Goal: Task Accomplishment & Management: Use online tool/utility

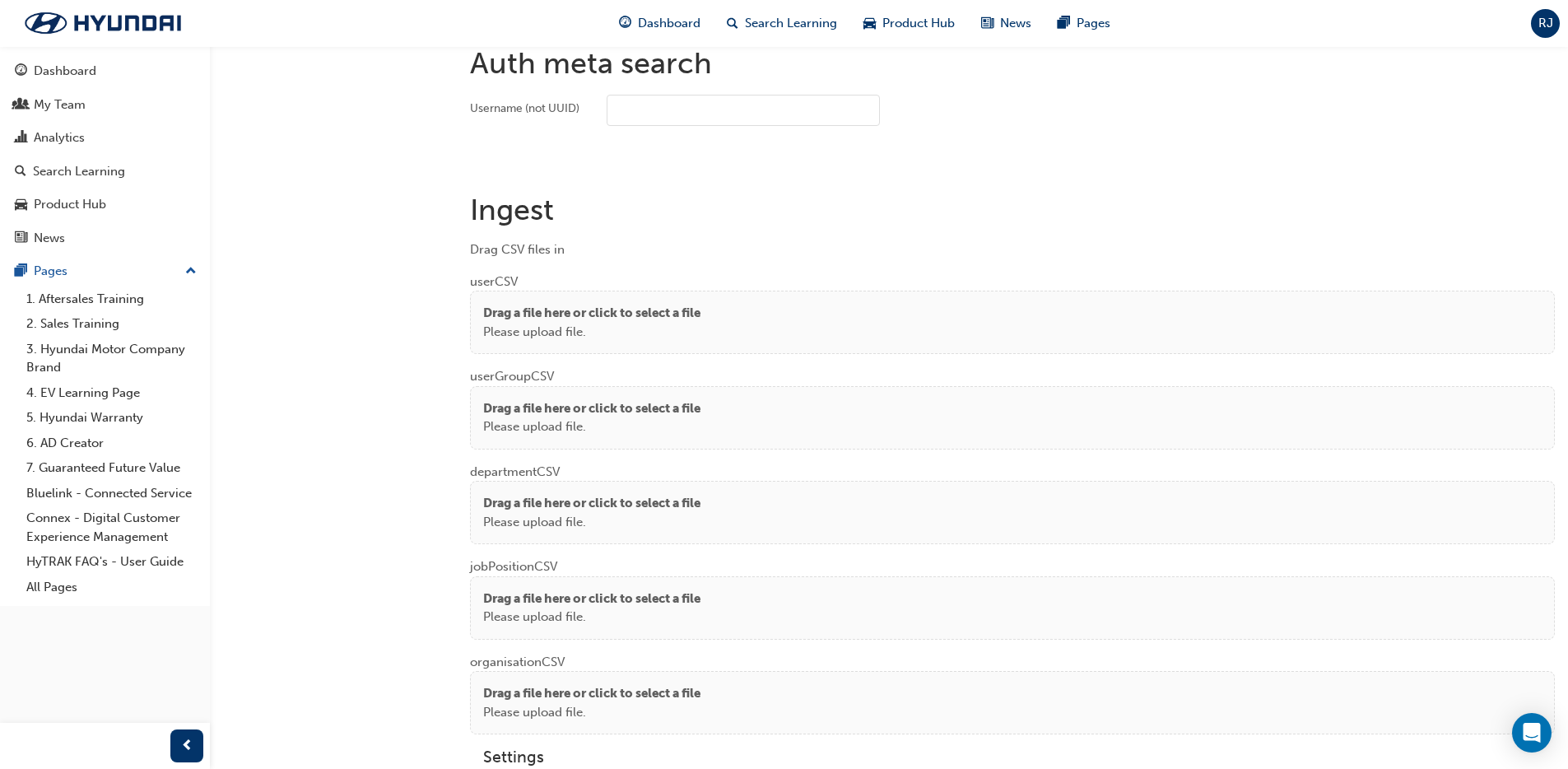
scroll to position [1192, 0]
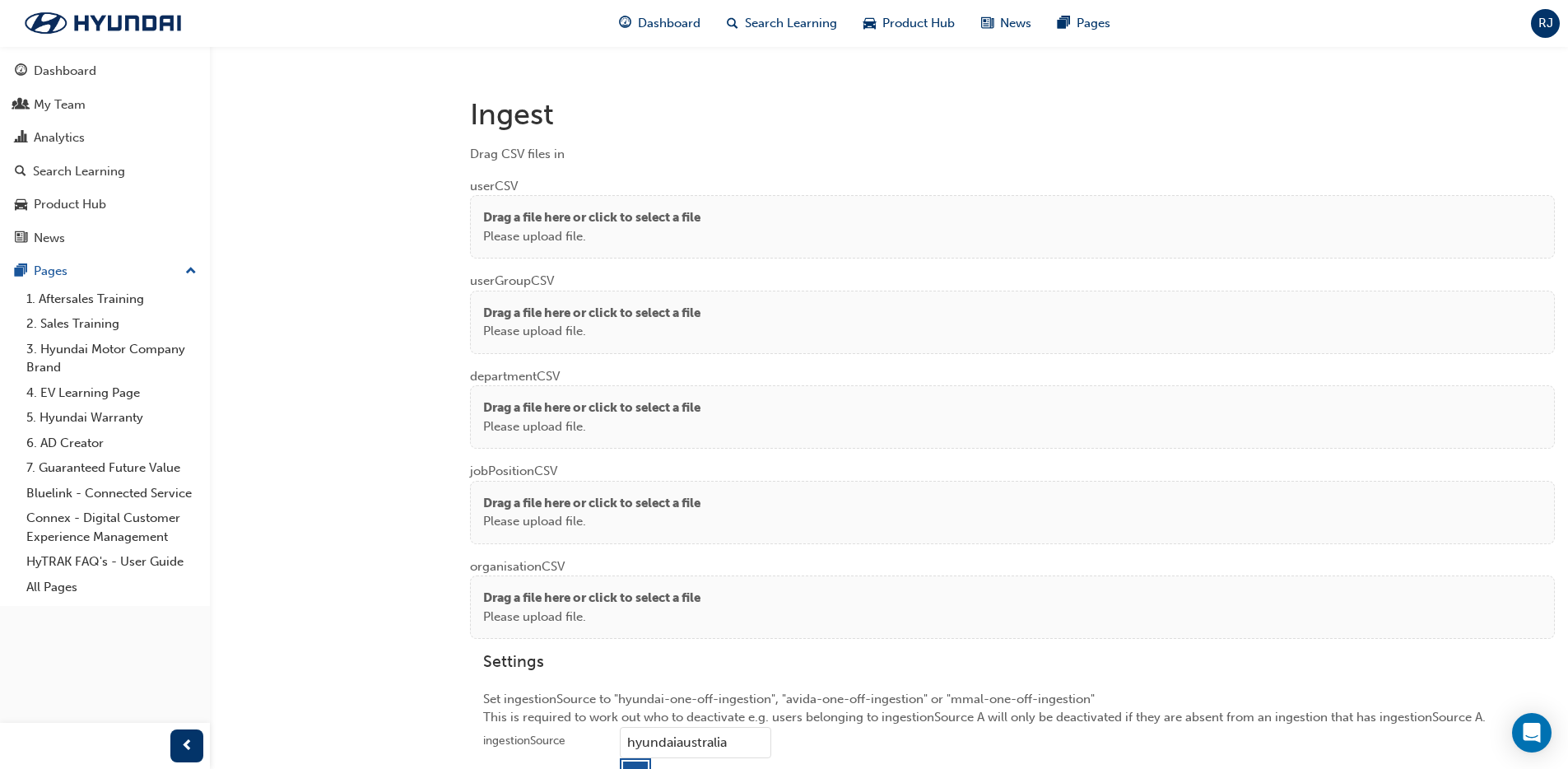
click at [700, 234] on p "Please upload file." at bounding box center [592, 237] width 217 height 19
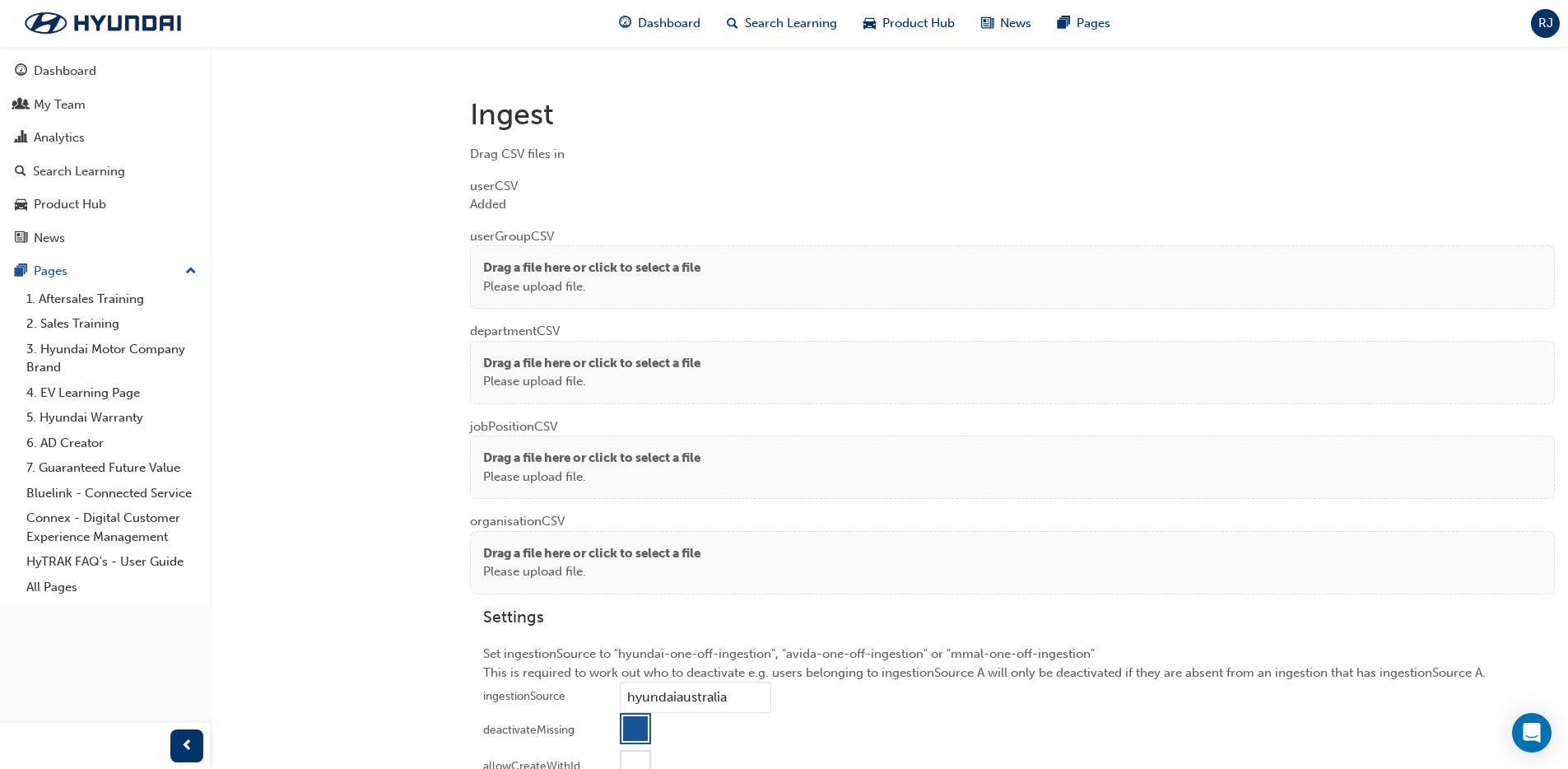
click at [611, 269] on p "Drag a file here or click to select a file" at bounding box center [592, 269] width 217 height 19
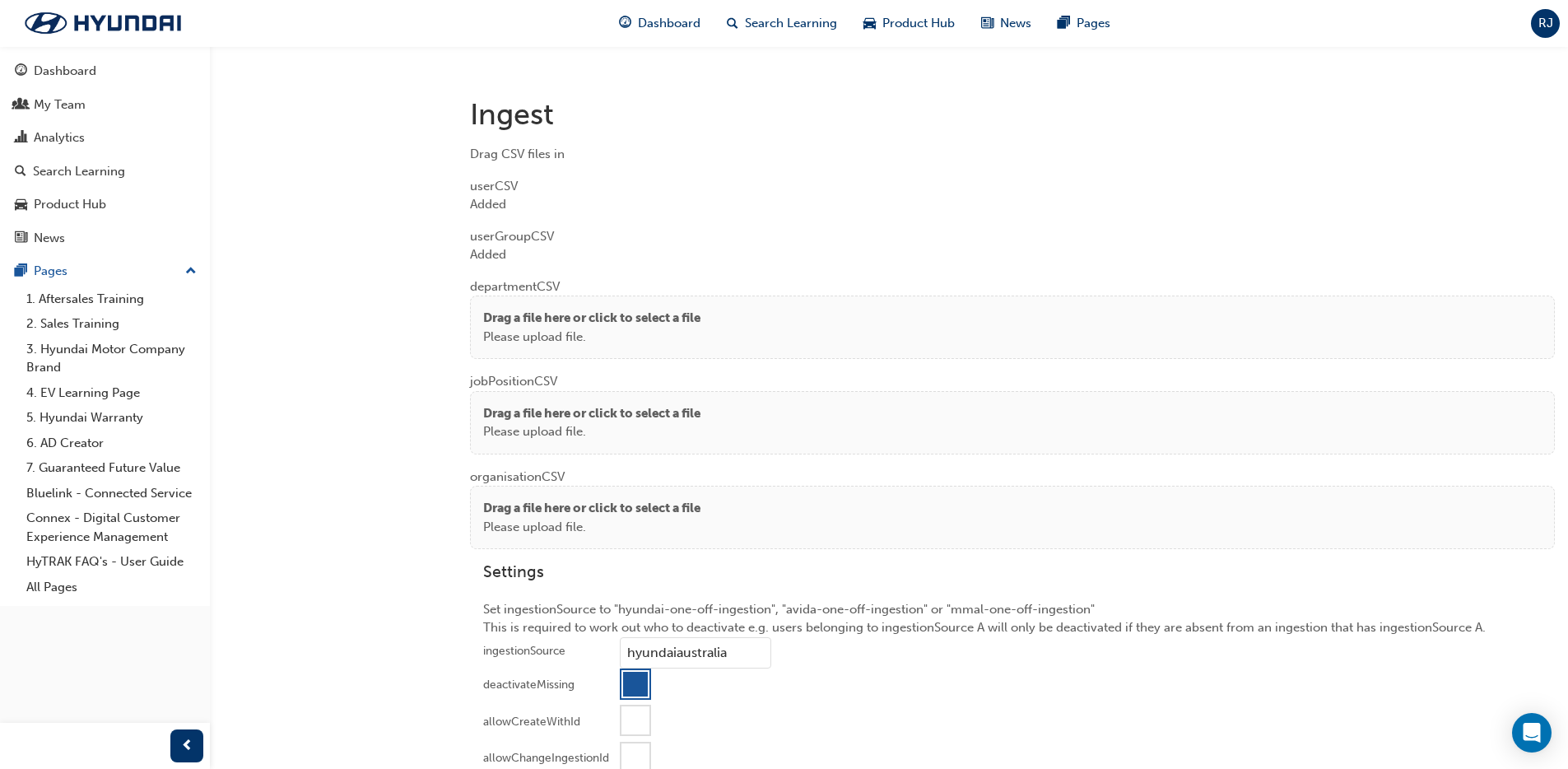
click at [574, 322] on p "Drag a file here or click to select a file" at bounding box center [592, 319] width 217 height 19
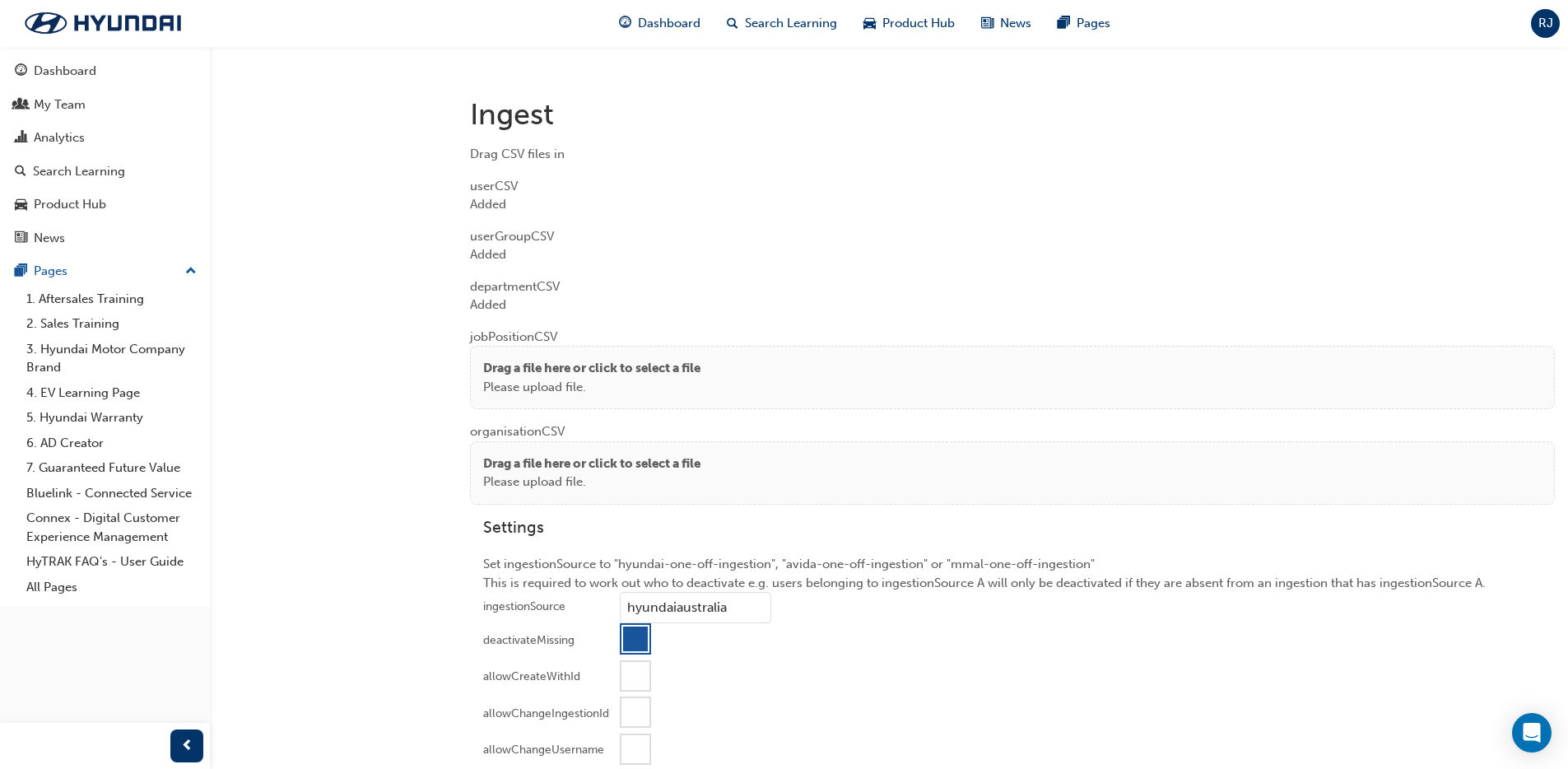
click at [500, 372] on p "Drag a file here or click to select a file" at bounding box center [592, 369] width 217 height 19
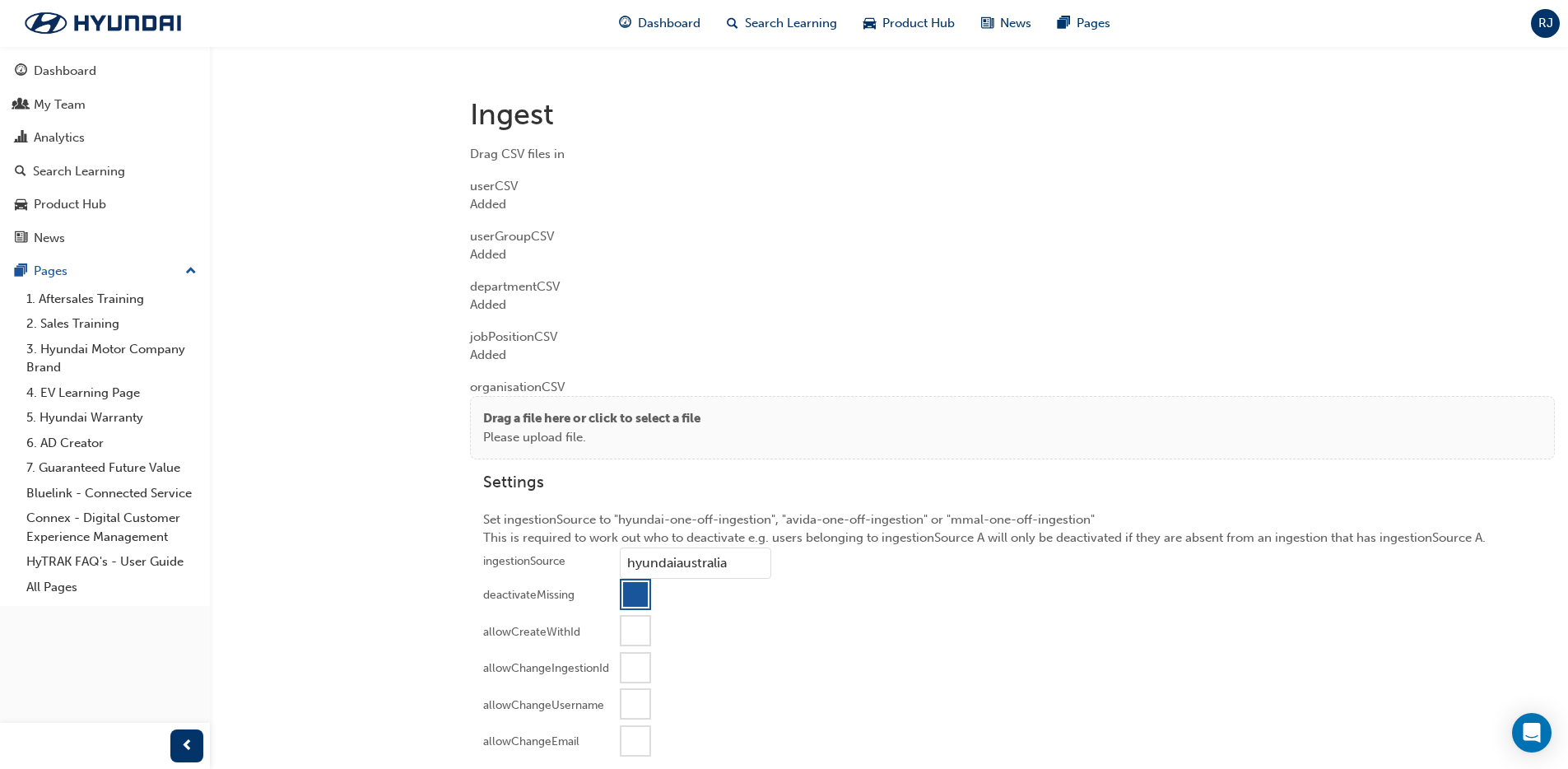
click at [522, 398] on div "Drag a file here or click to select a file Please upload file." at bounding box center [1013, 428] width 1085 height 64
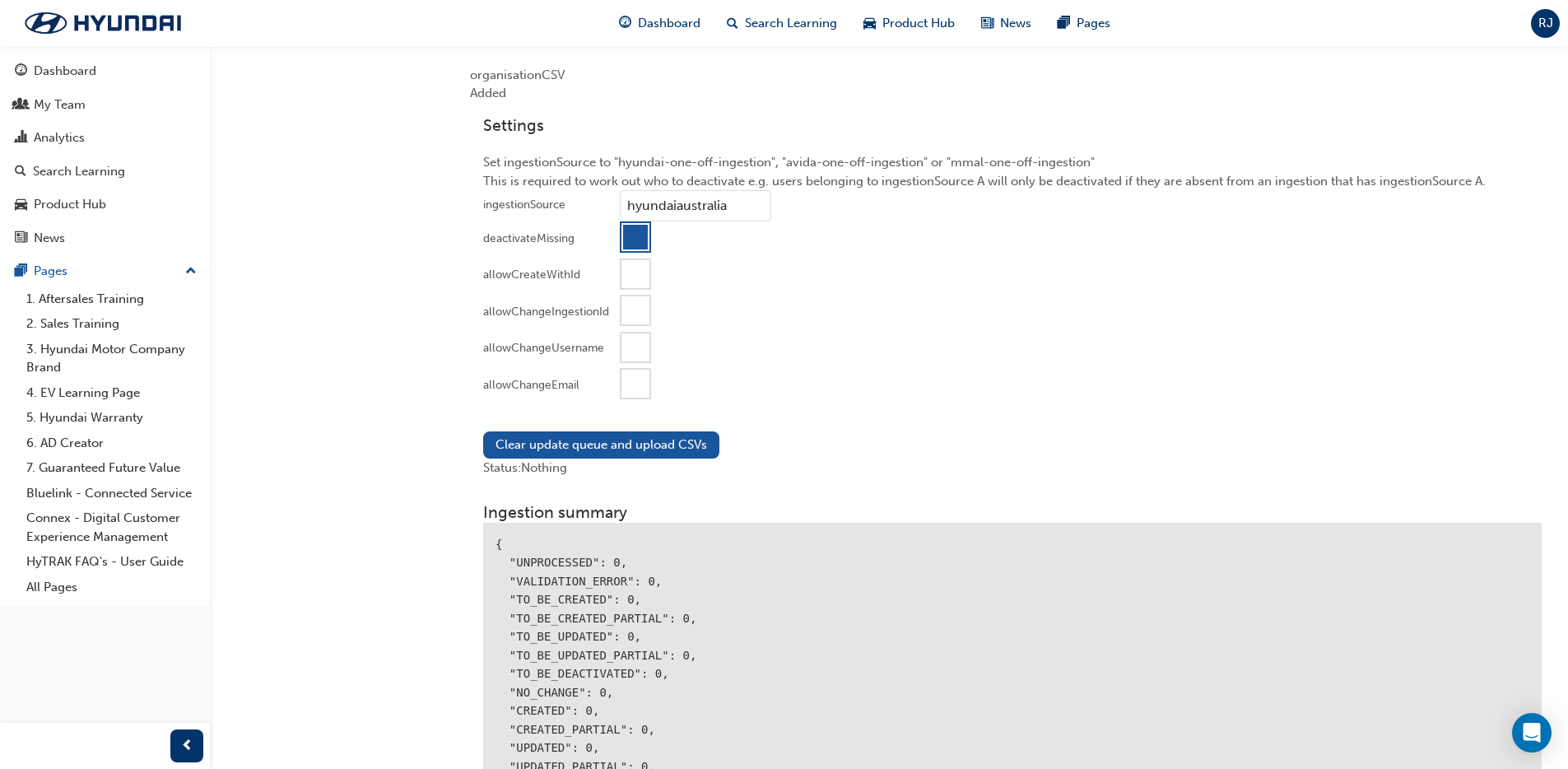
scroll to position [1547, 0]
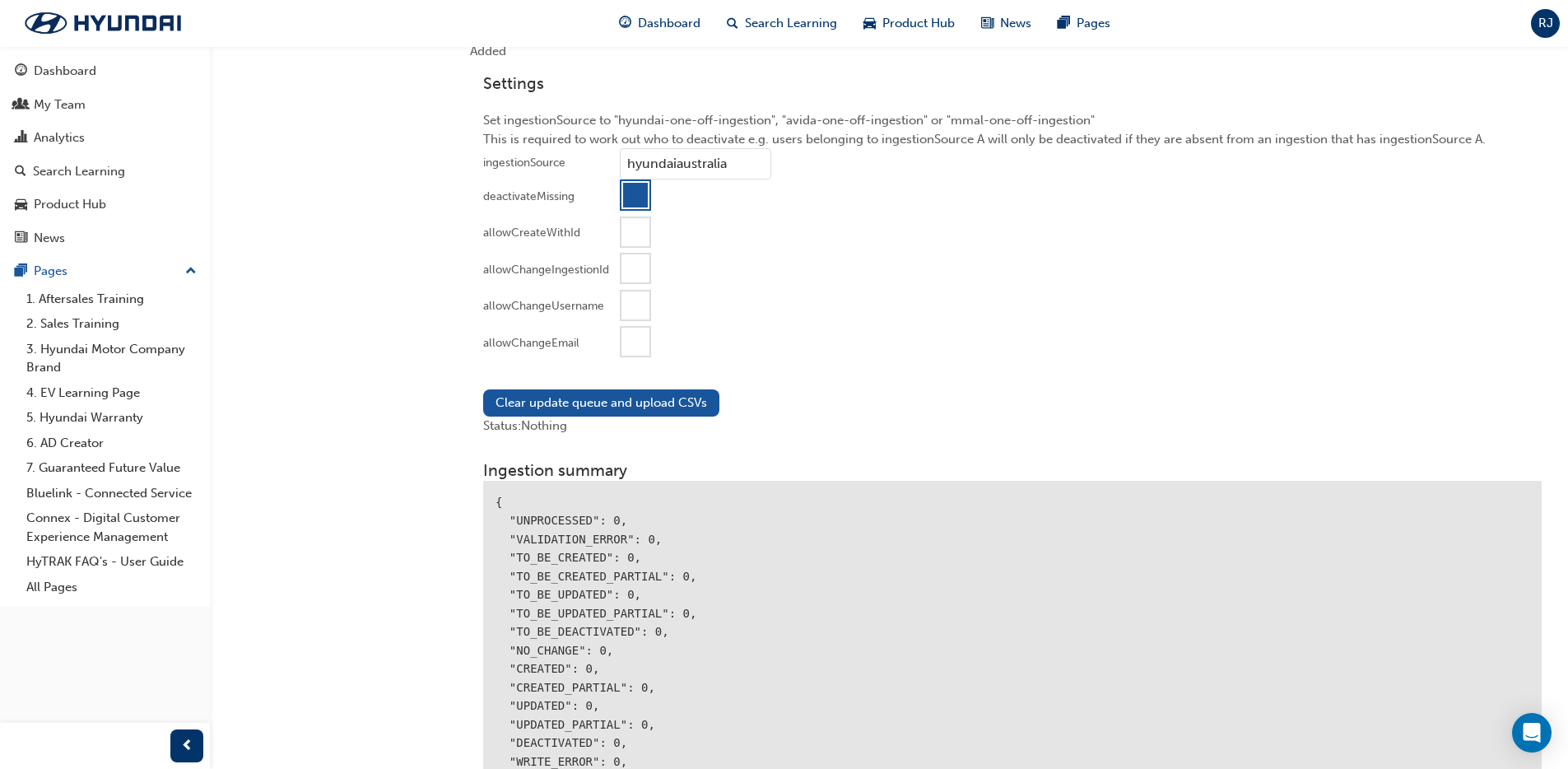
click at [620, 334] on div at bounding box center [635, 342] width 32 height 32
click at [625, 377] on div "Clear update queue and upload CSVs Status: Nothing" at bounding box center [1013, 412] width 1085 height 72
click at [615, 393] on button "Clear update queue and upload CSVs" at bounding box center [601, 403] width 237 height 27
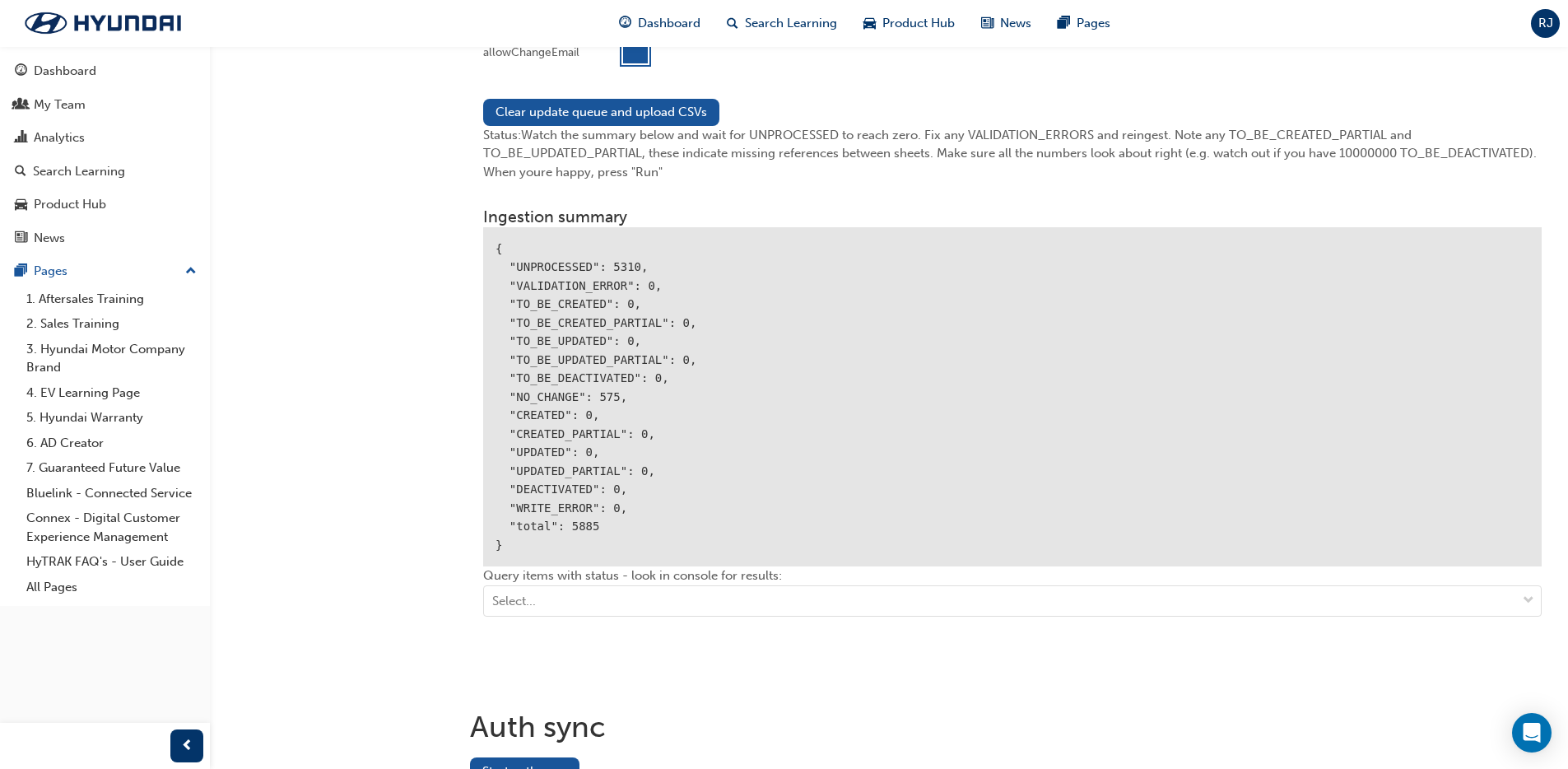
scroll to position [1919, 0]
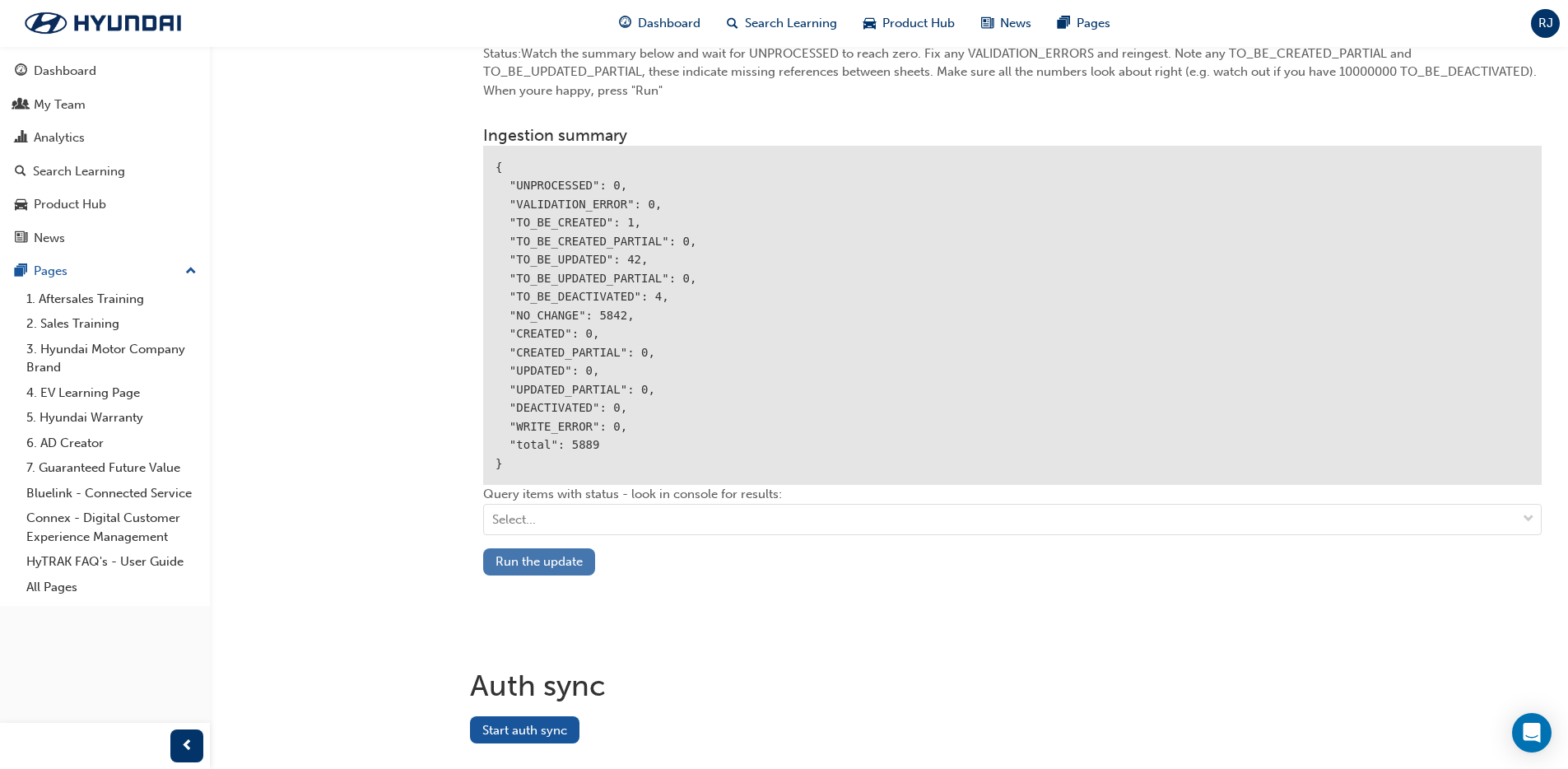
click at [536, 575] on button "Run the update" at bounding box center [539, 562] width 112 height 27
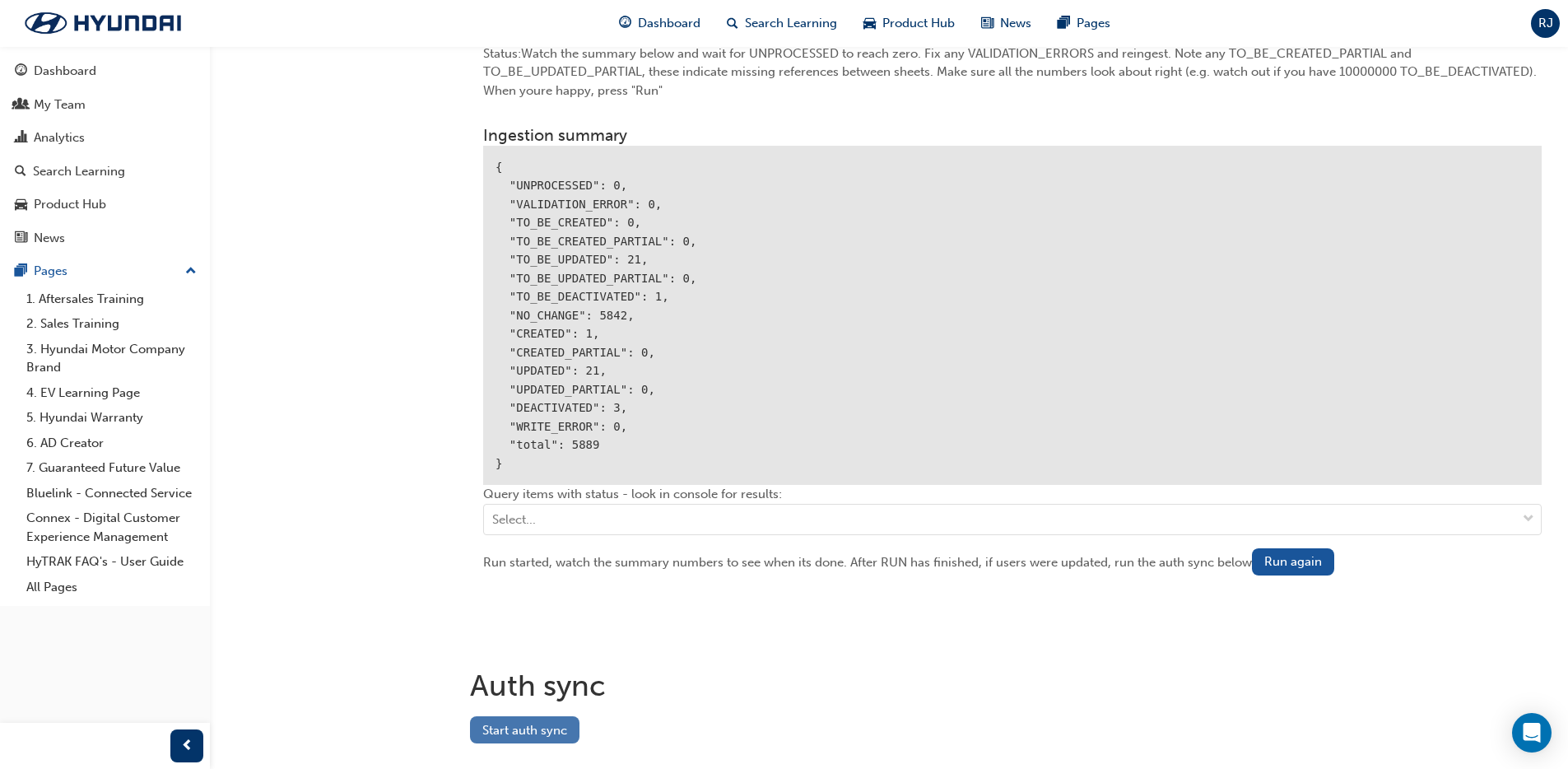
click at [505, 724] on button "Start auth sync" at bounding box center [525, 731] width 110 height 27
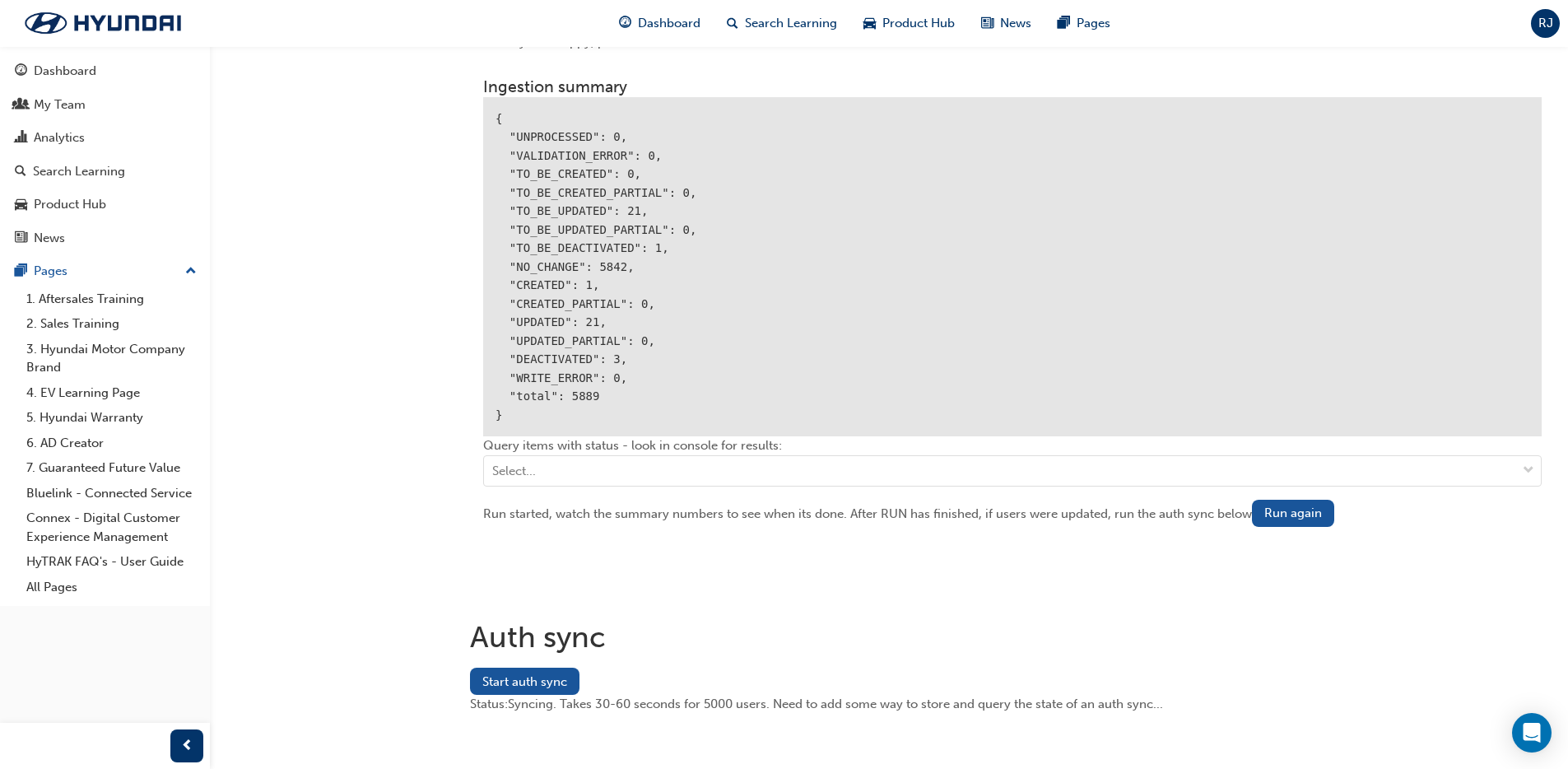
scroll to position [1979, 0]
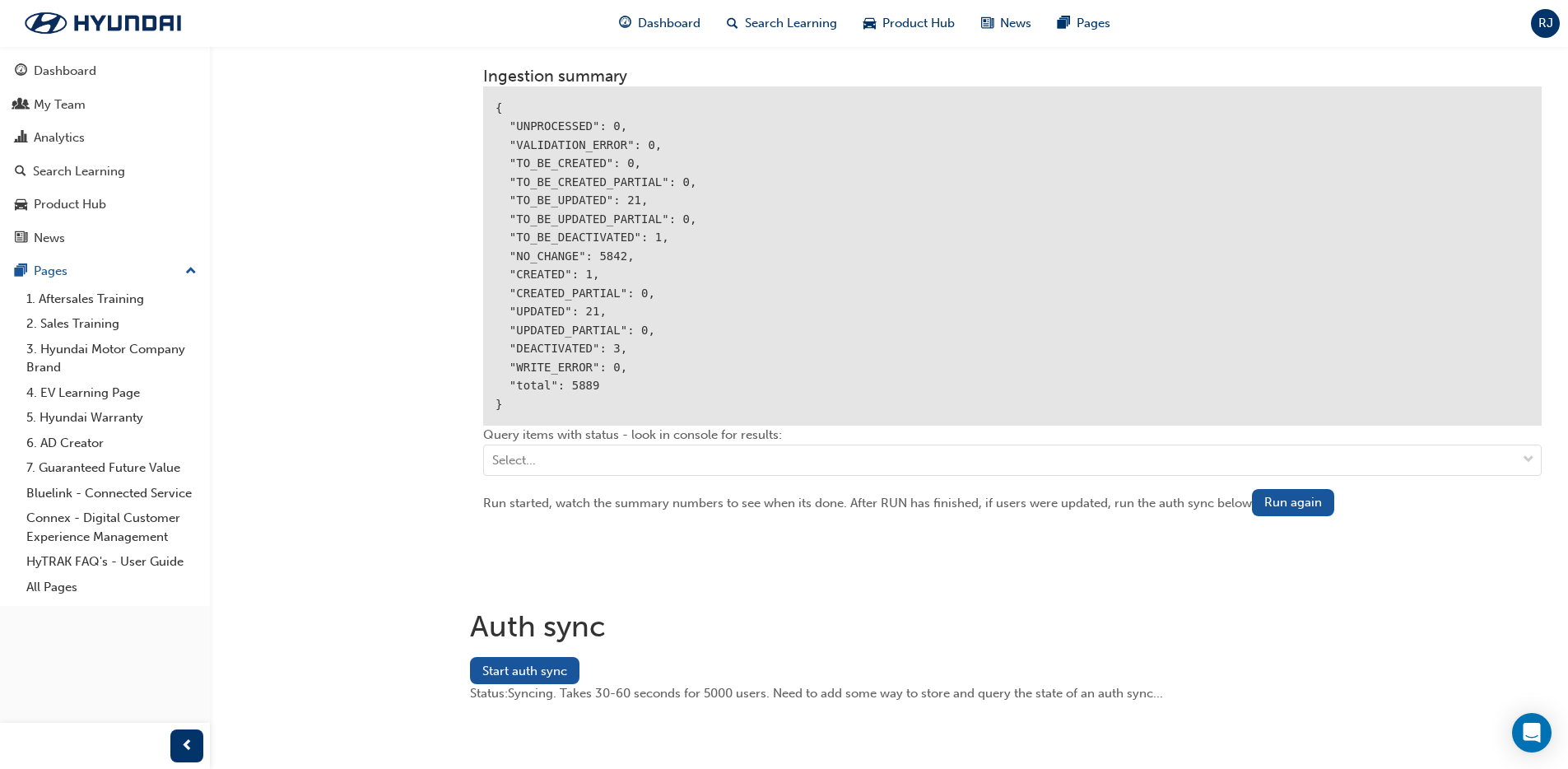
click at [535, 677] on button "Start auth sync" at bounding box center [525, 671] width 110 height 27
